Goal: Find specific page/section: Find specific page/section

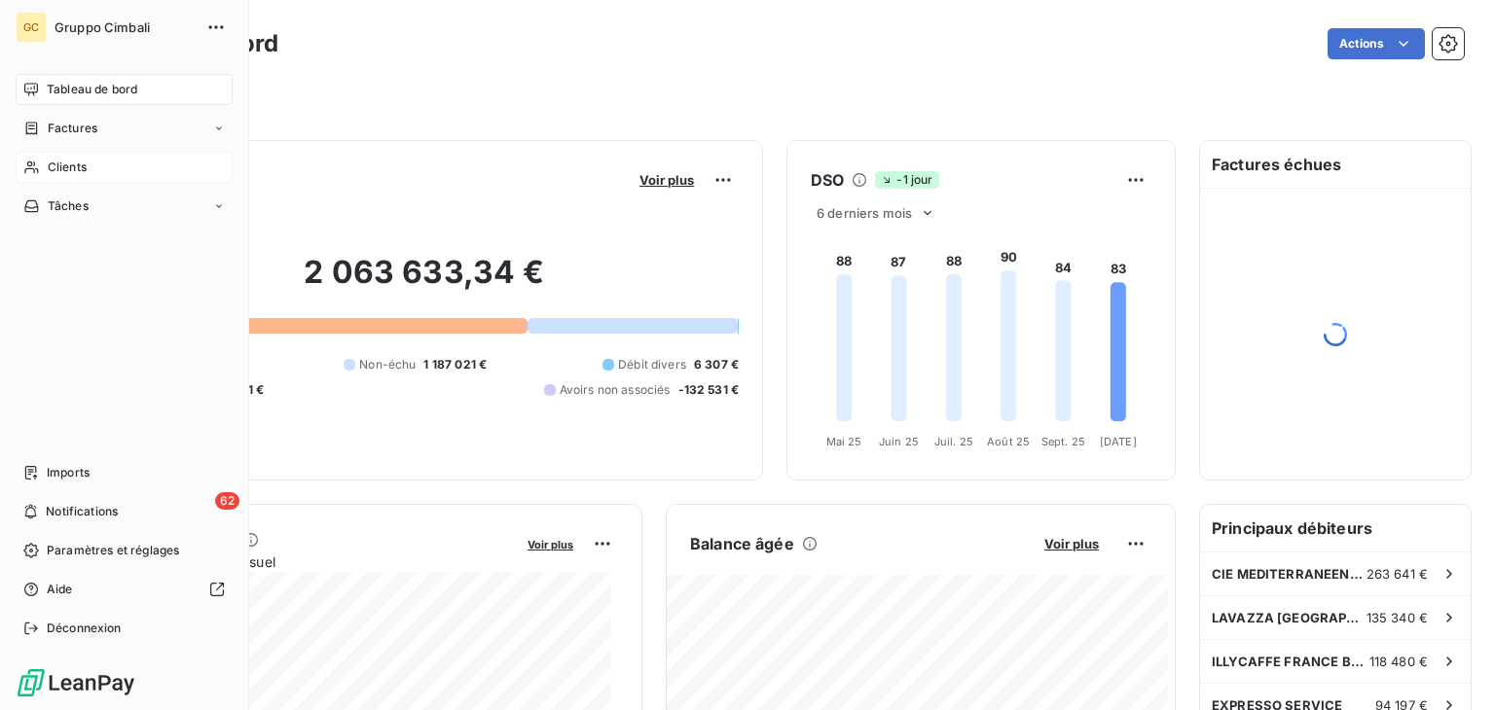
click at [44, 174] on div "Clients" at bounding box center [124, 167] width 217 height 31
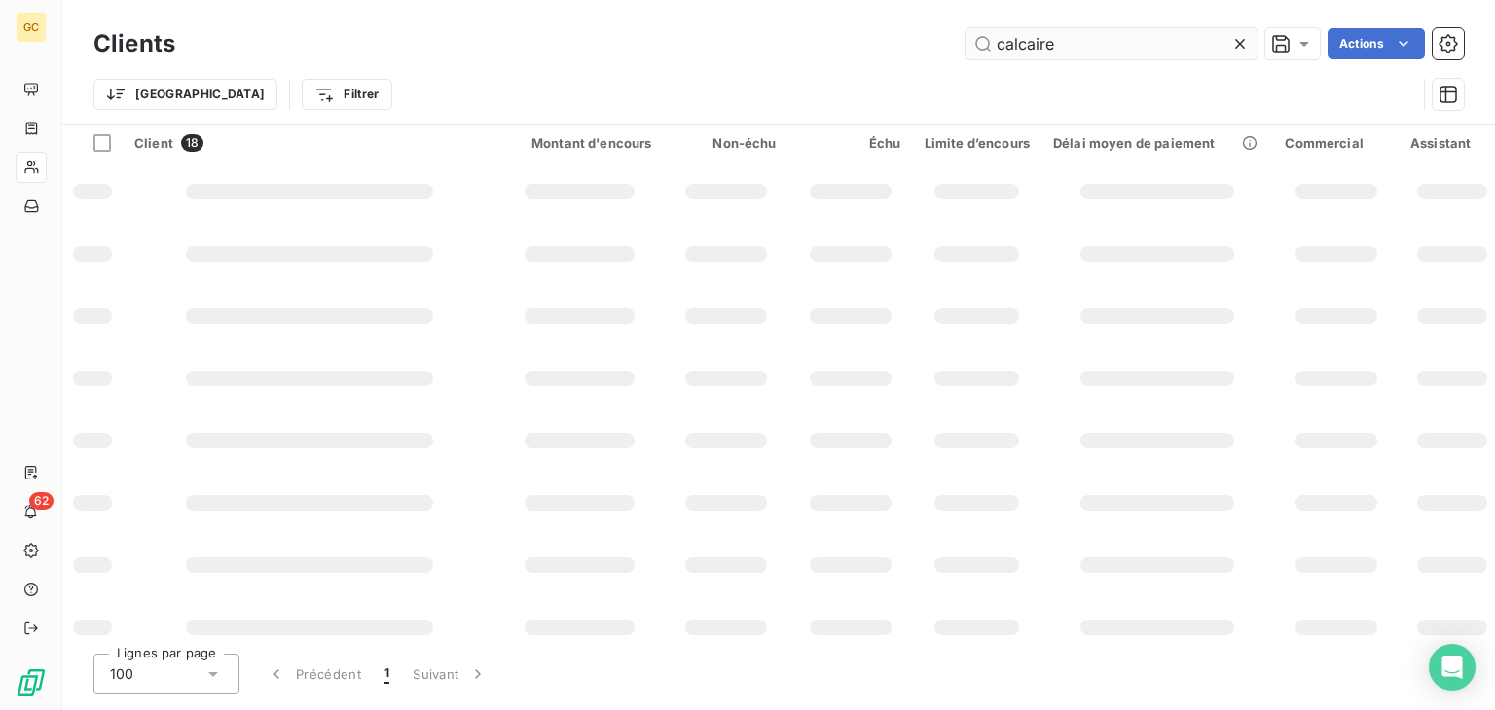
type input "calcaire"
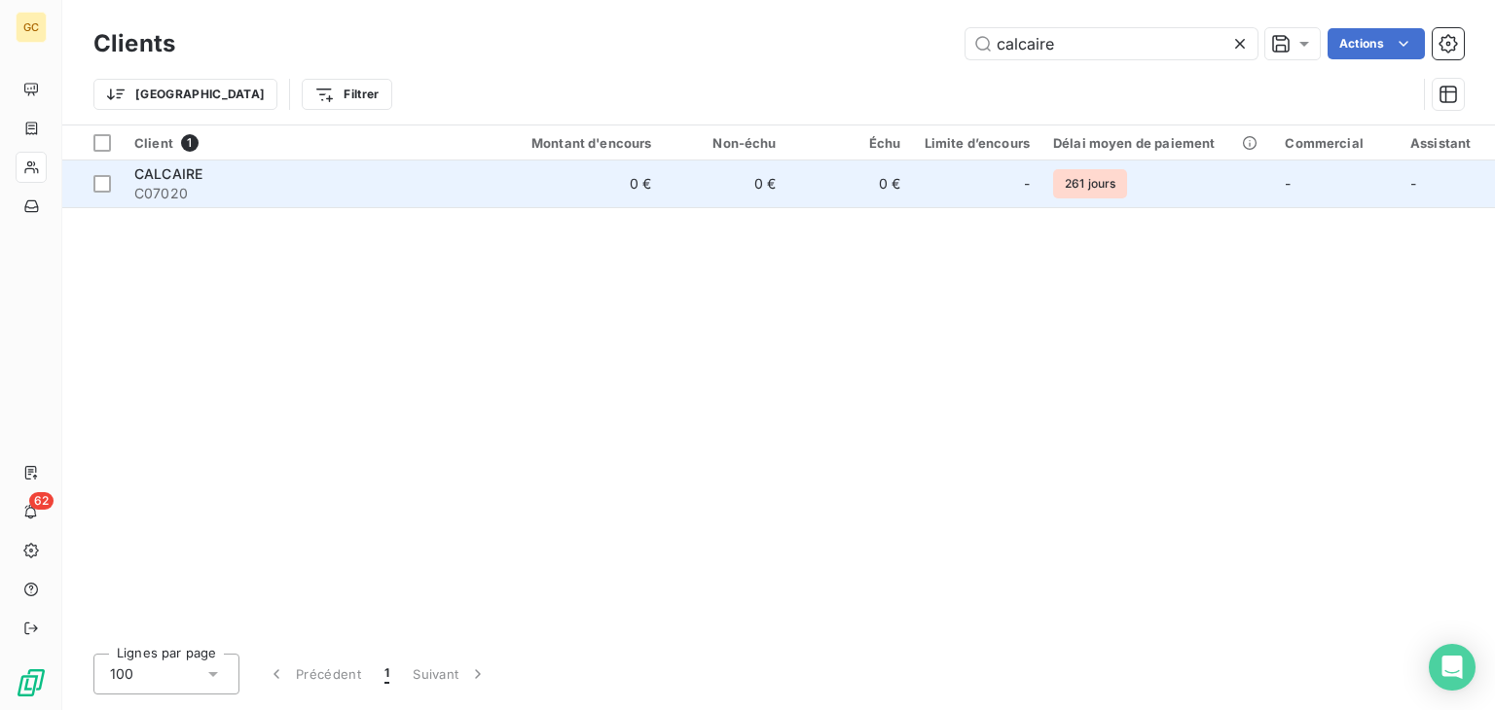
click at [941, 202] on td "-" at bounding box center [977, 184] width 128 height 47
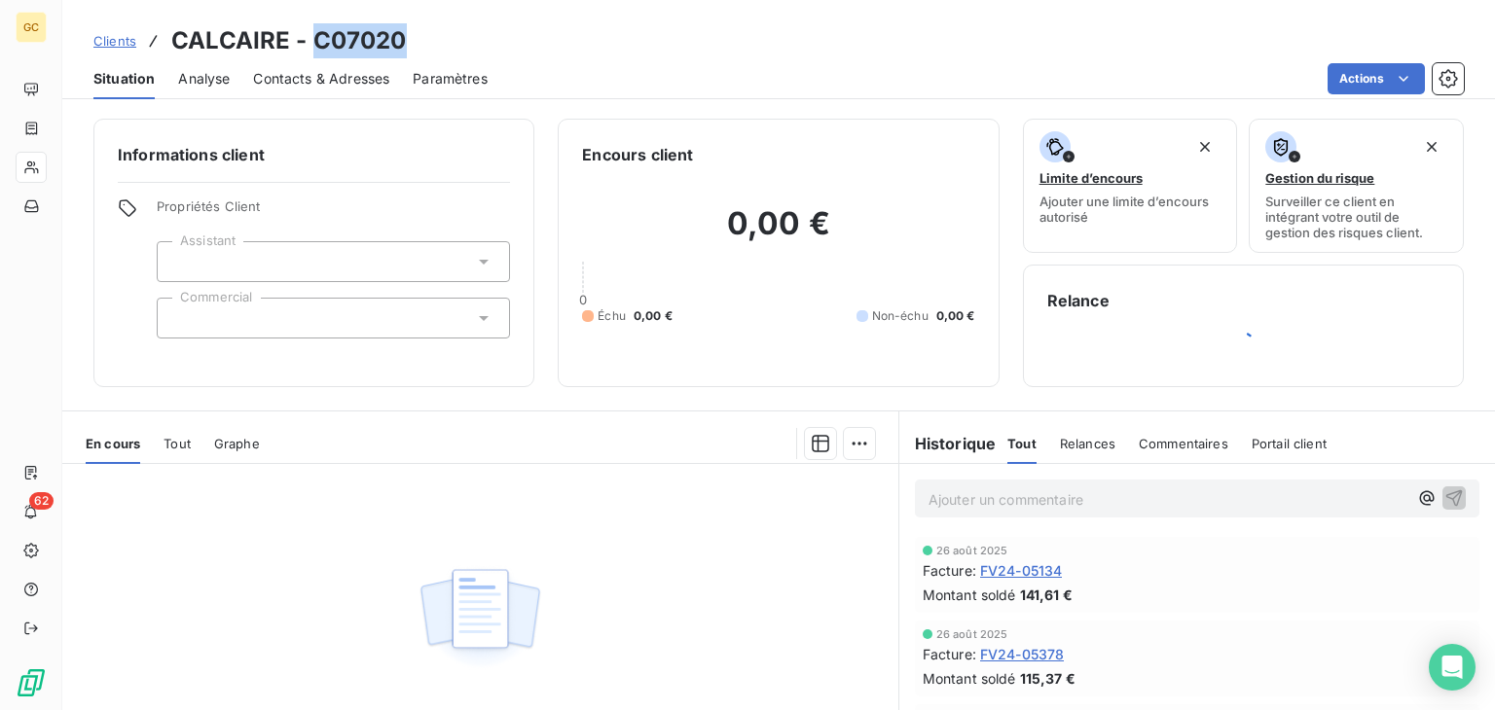
drag, startPoint x: 412, startPoint y: 30, endPoint x: 317, endPoint y: 27, distance: 94.4
click at [317, 27] on div "Clients CALCAIRE - C07020" at bounding box center [778, 40] width 1432 height 35
copy h3 "C07020"
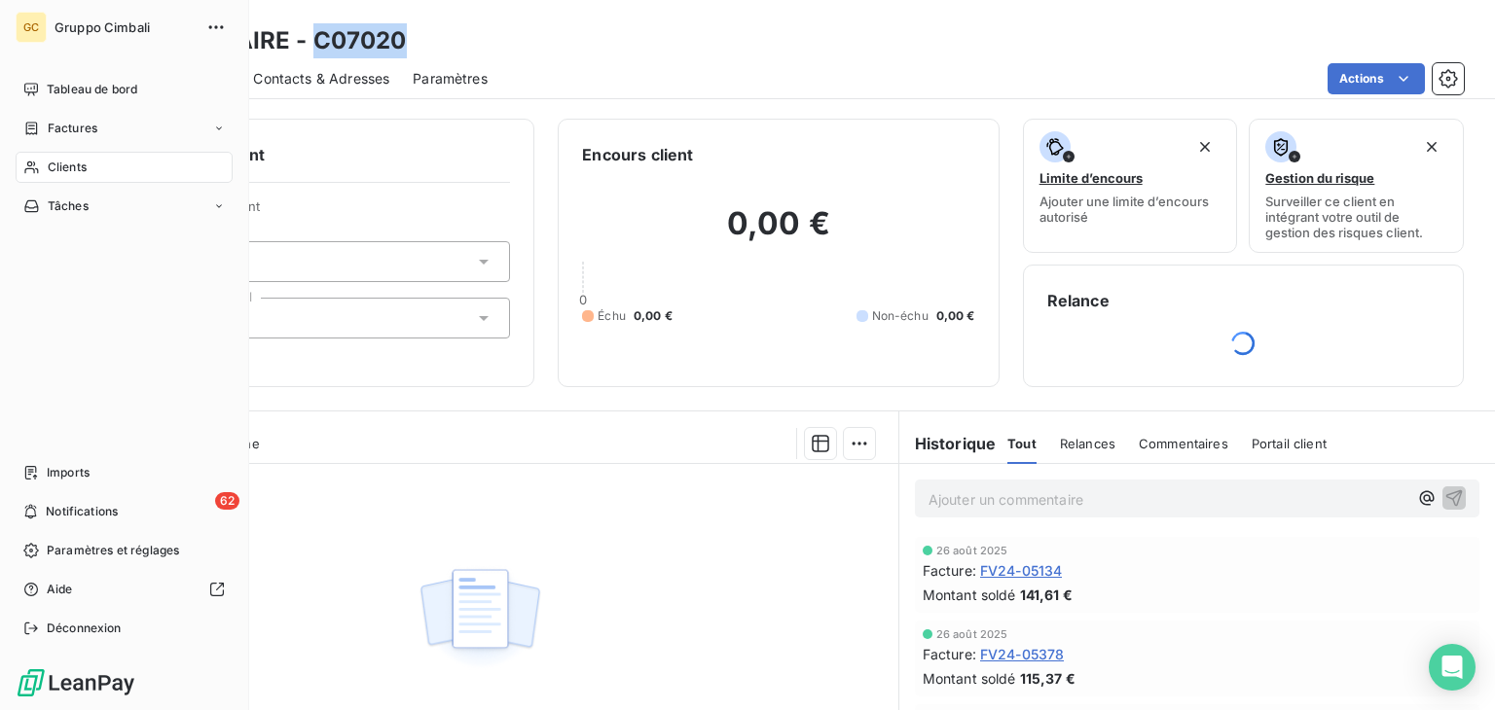
click at [34, 164] on icon at bounding box center [31, 168] width 14 height 13
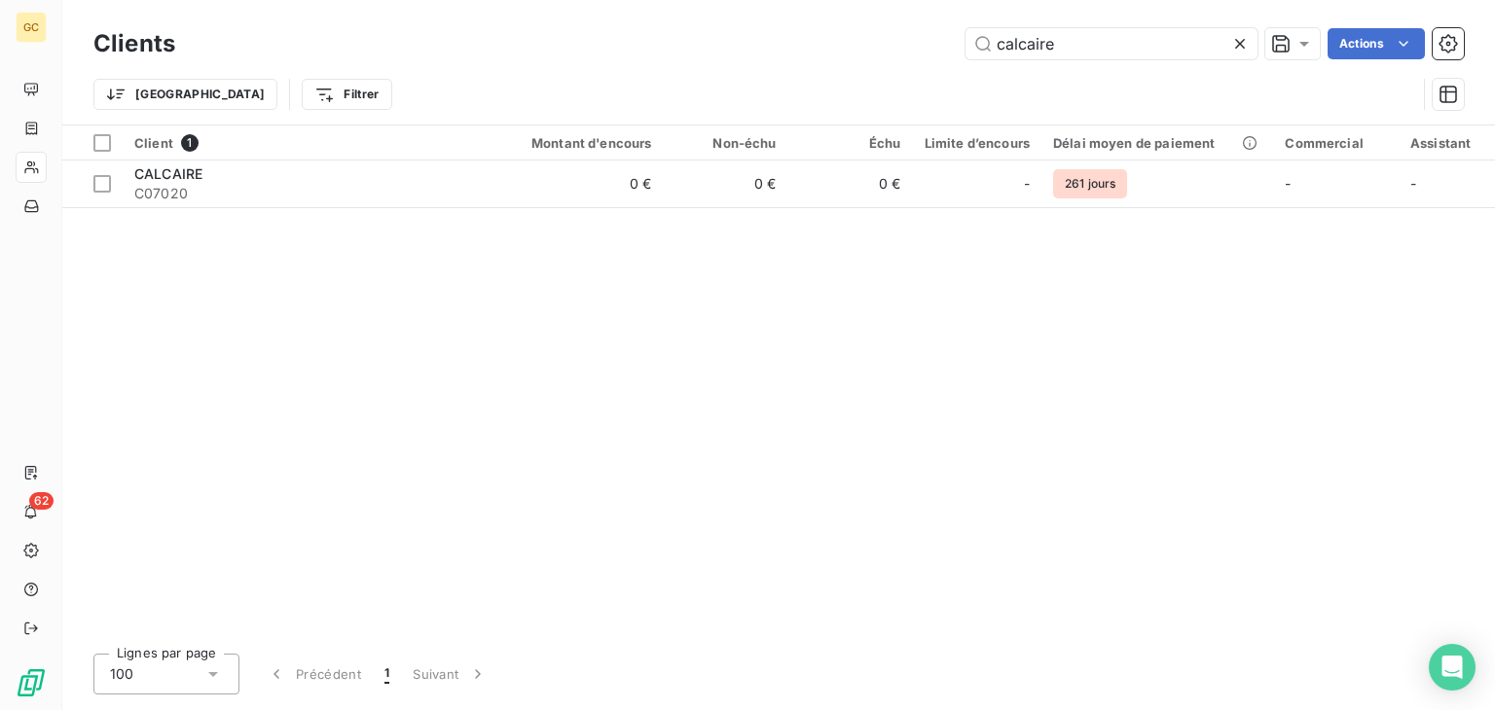
drag, startPoint x: 1059, startPoint y: 42, endPoint x: 768, endPoint y: 54, distance: 291.2
click at [784, 54] on div "calcaire Actions" at bounding box center [831, 43] width 1265 height 31
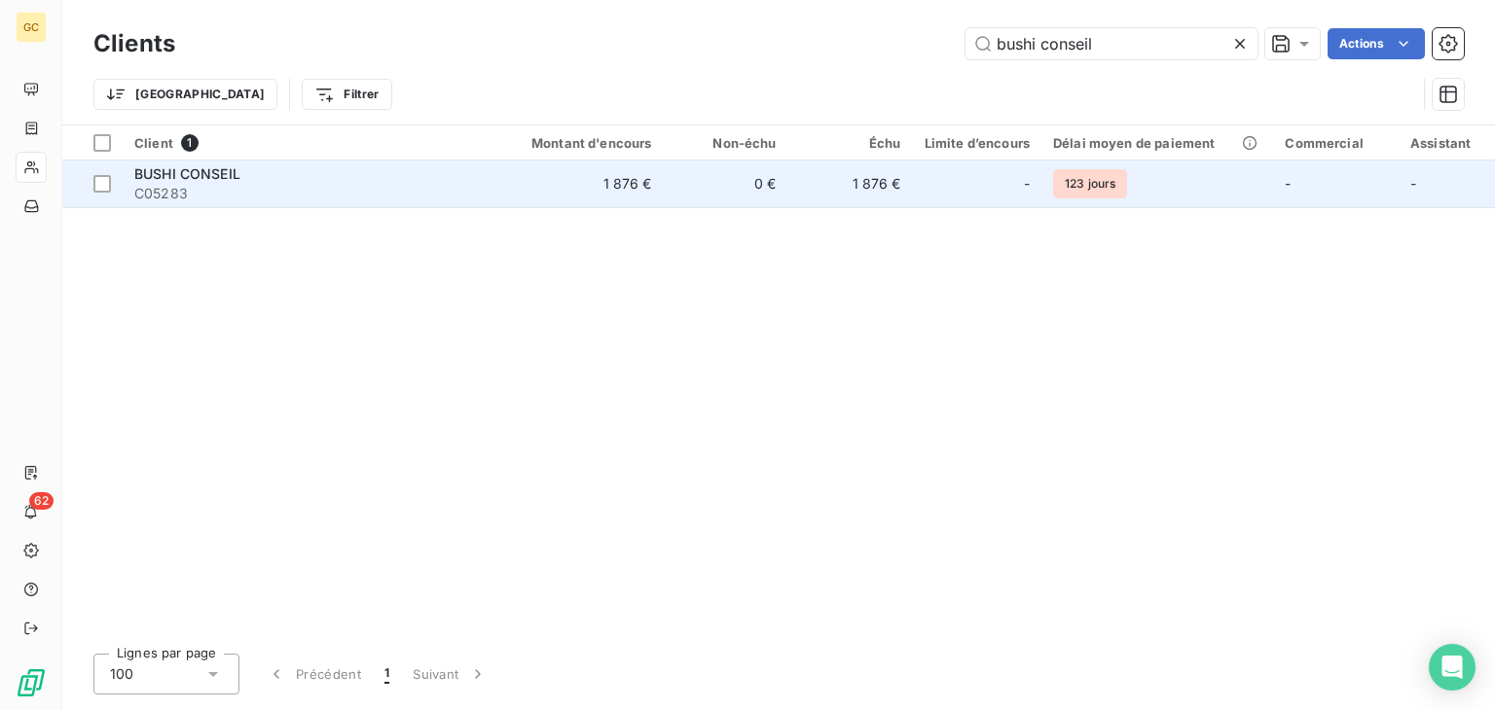
type input "bushi conseil"
click at [515, 199] on td "1 876 €" at bounding box center [579, 184] width 167 height 47
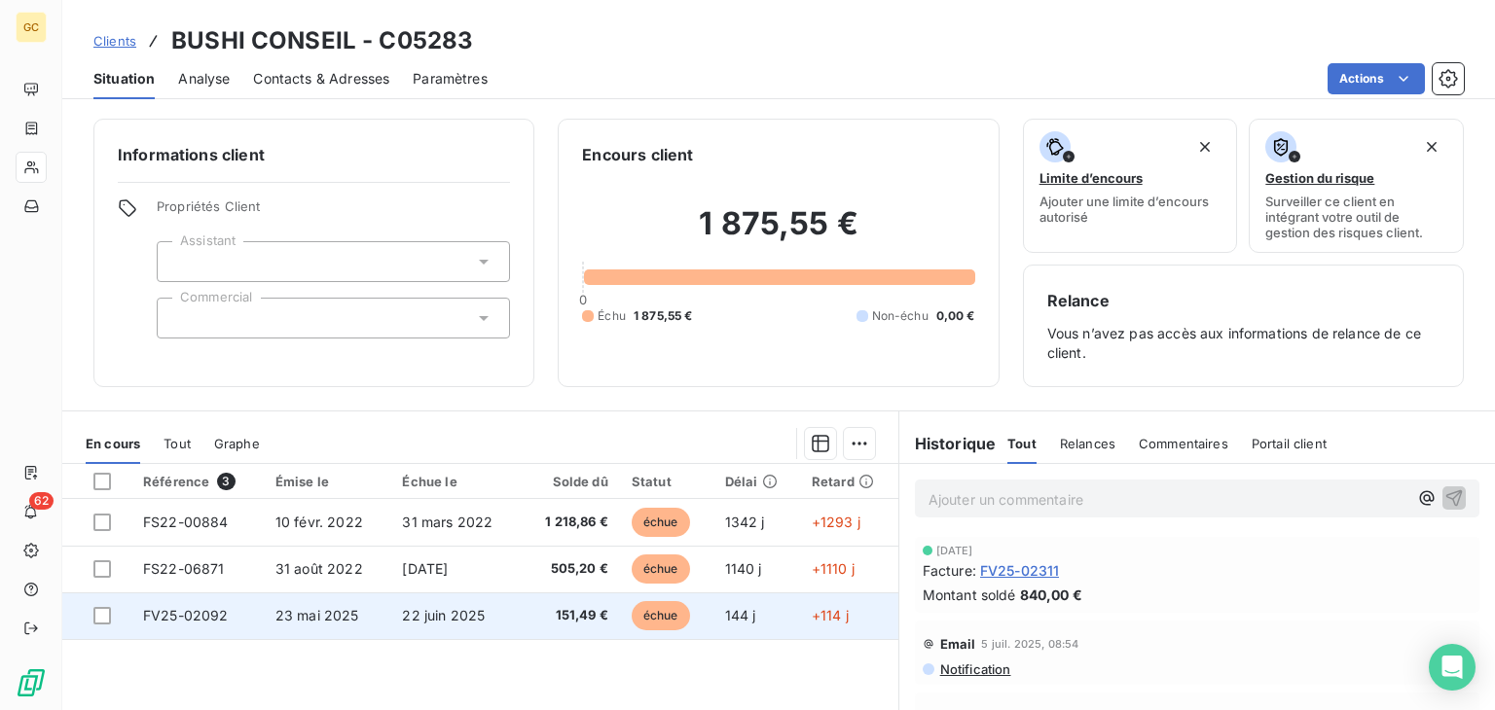
click at [514, 610] on td "22 juin 2025" at bounding box center [455, 616] width 130 height 47
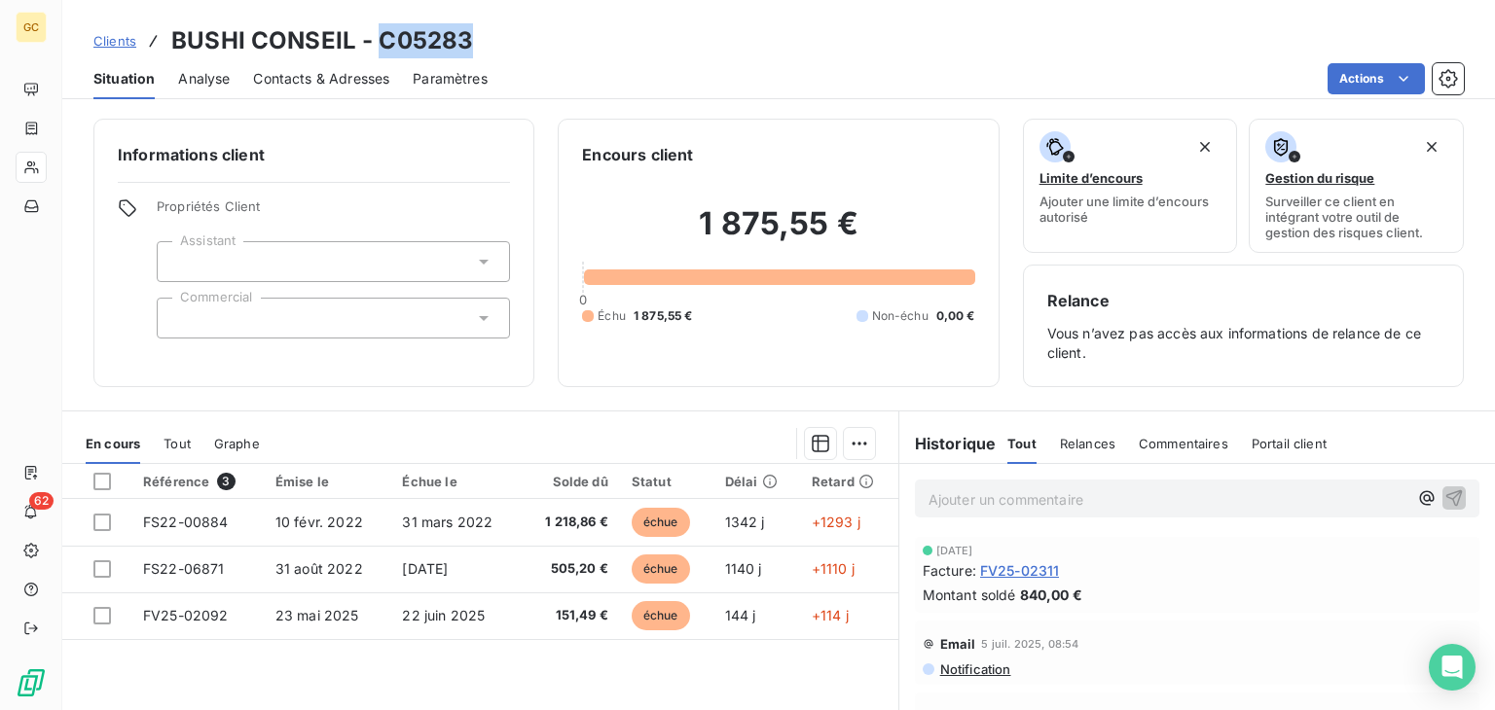
drag, startPoint x: 483, startPoint y: 40, endPoint x: 372, endPoint y: 42, distance: 110.9
click at [372, 42] on div "Clients BUSHI CONSEIL - C05283" at bounding box center [778, 40] width 1432 height 35
copy h3 "C05283"
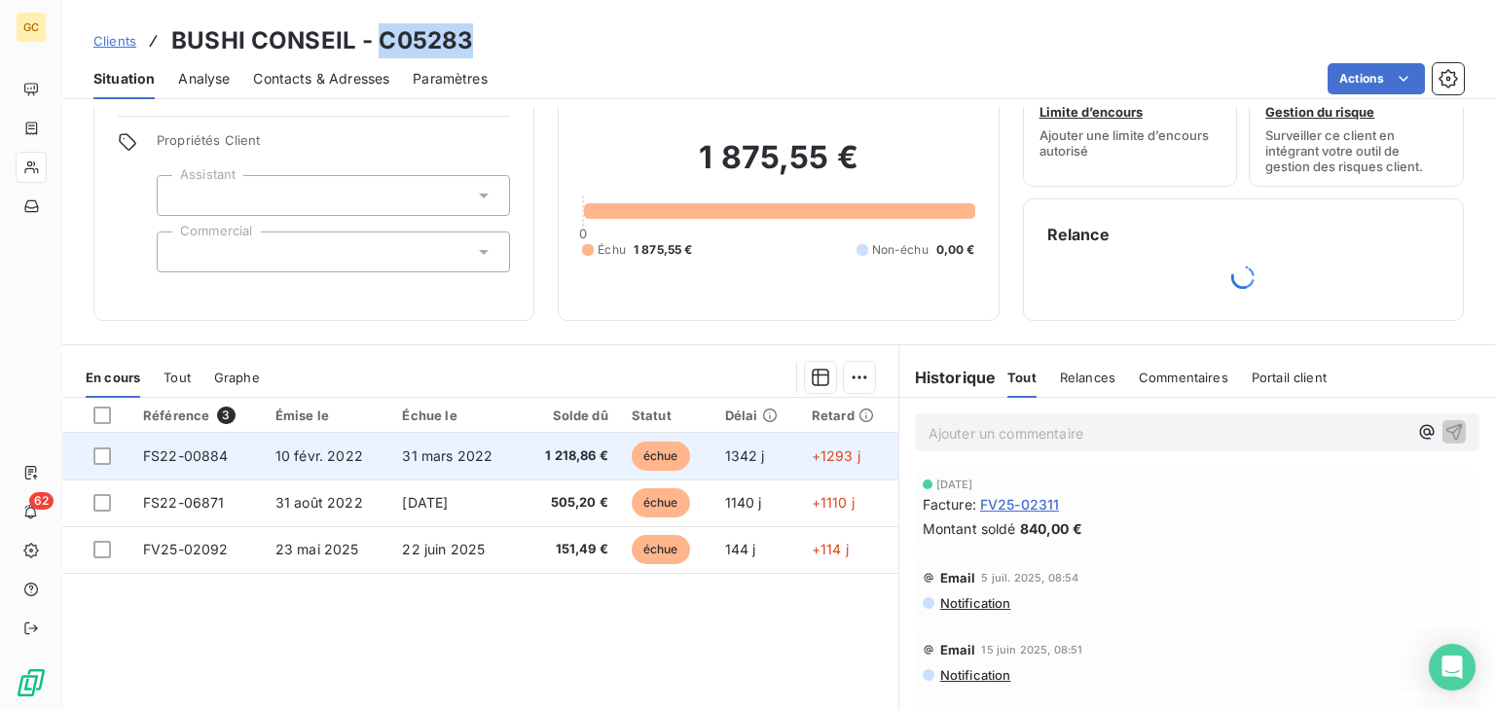
scroll to position [186, 0]
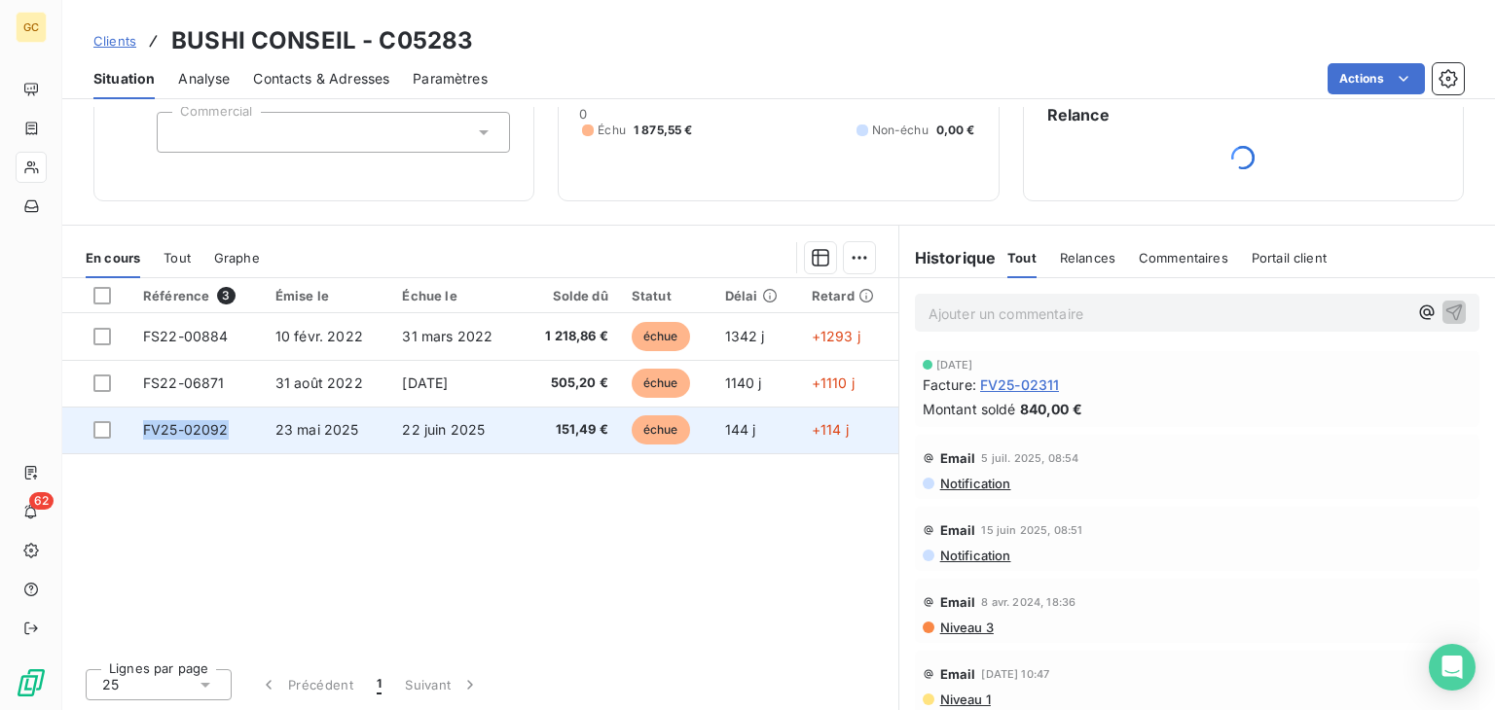
drag, startPoint x: 227, startPoint y: 426, endPoint x: 141, endPoint y: 425, distance: 85.6
click at [141, 425] on td "FV25-02092" at bounding box center [197, 430] width 132 height 47
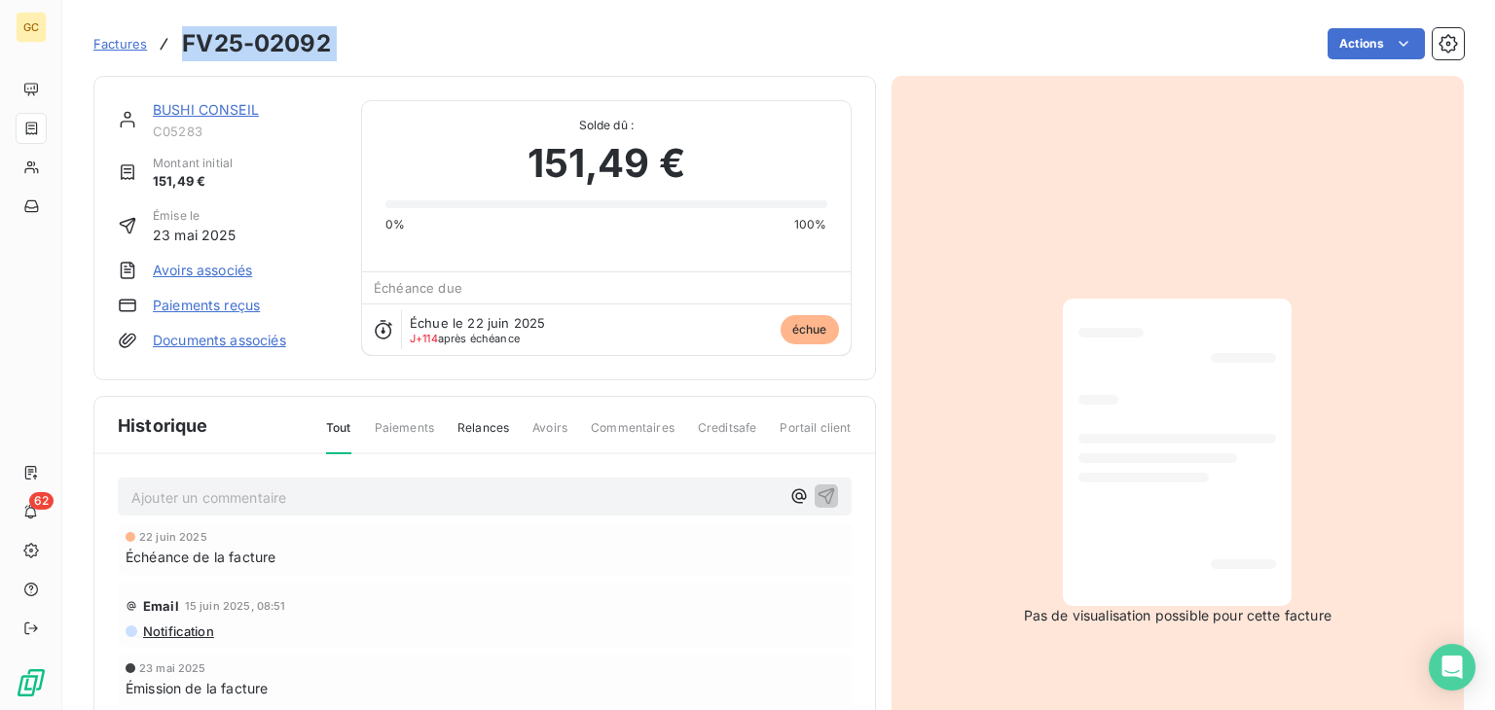
drag, startPoint x: 346, startPoint y: 49, endPoint x: 180, endPoint y: 46, distance: 166.4
click at [183, 45] on div "Factures FV25-02092 Actions" at bounding box center [778, 43] width 1370 height 41
copy section "FV25-02092 Actions"
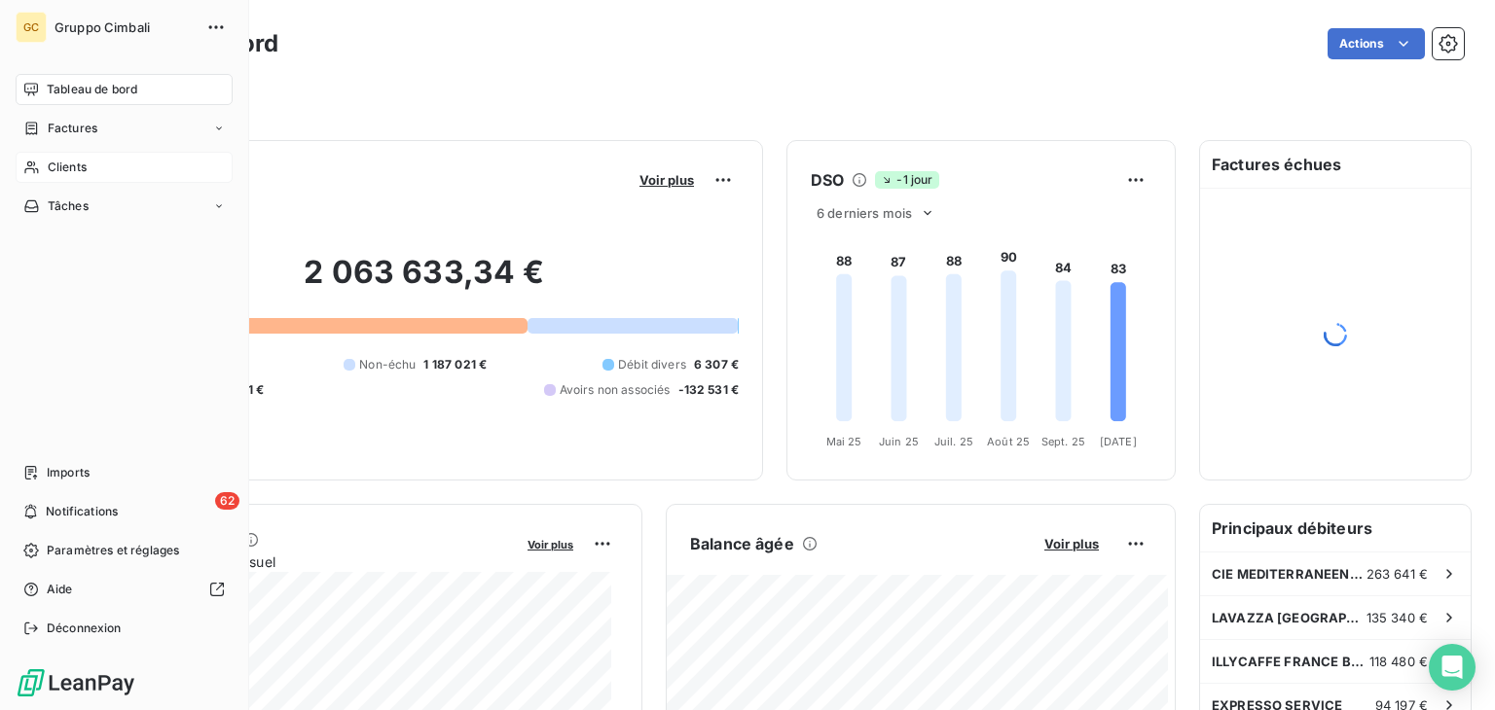
click at [39, 163] on icon at bounding box center [31, 168] width 17 height 16
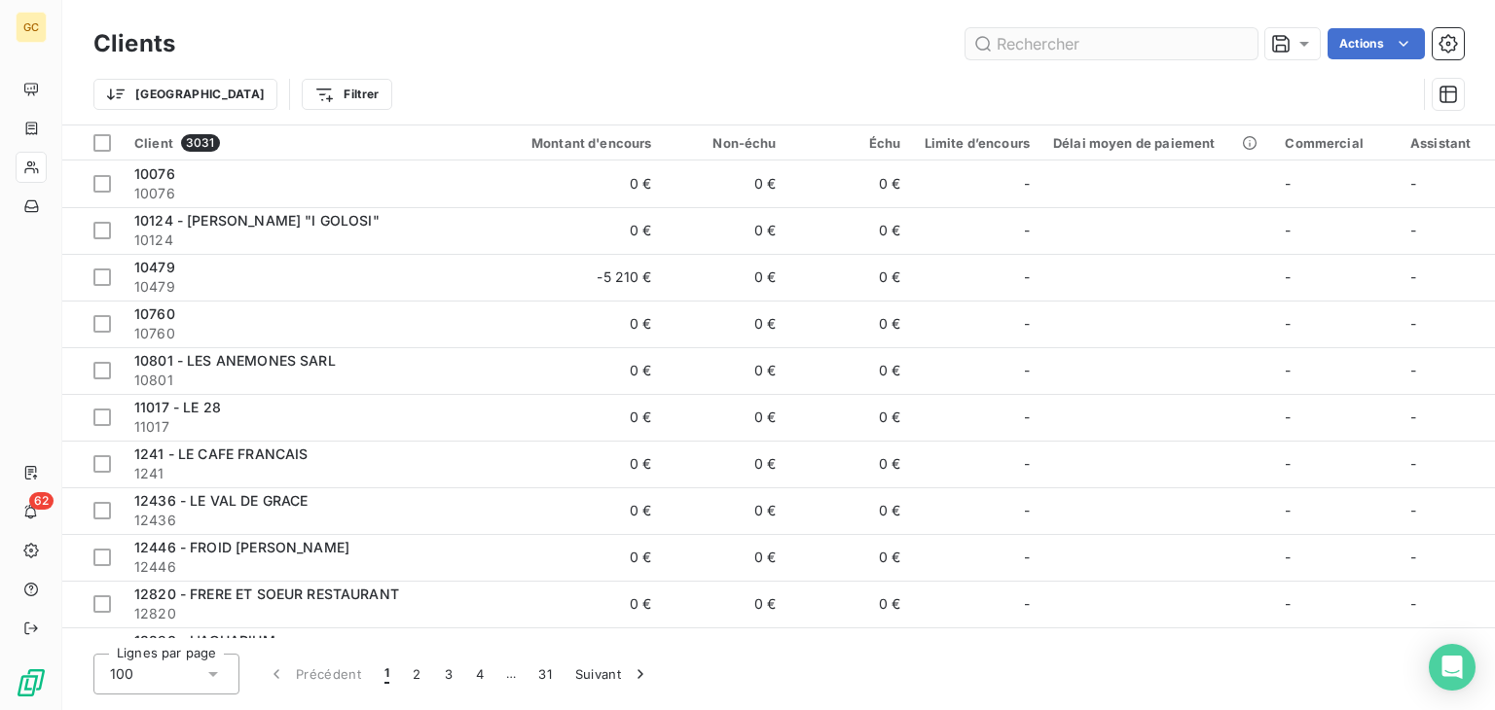
click at [1098, 44] on input "text" at bounding box center [1111, 43] width 292 height 31
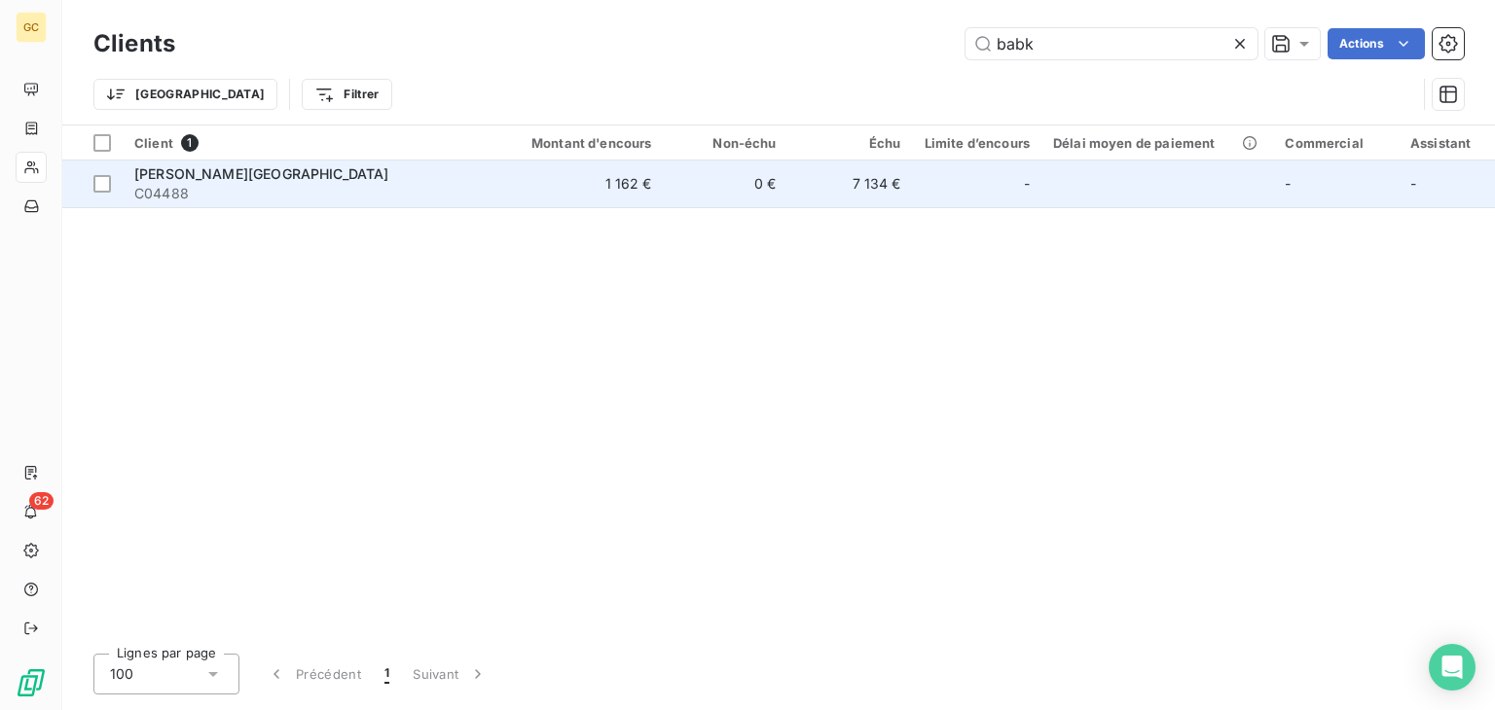
type input "babk"
click at [825, 194] on td "7 134 €" at bounding box center [850, 184] width 125 height 47
